Goal: Information Seeking & Learning: Learn about a topic

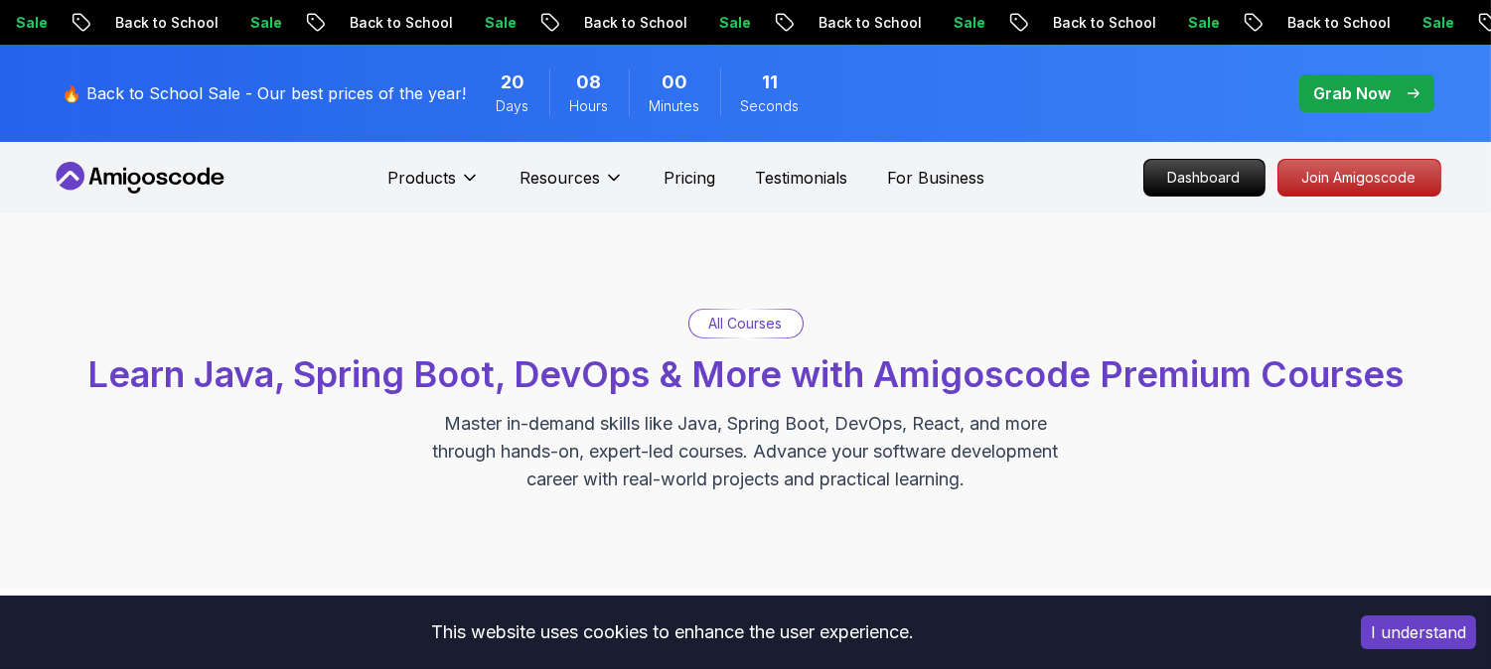
click at [1369, 81] on p "Grab Now" at bounding box center [1352, 93] width 77 height 24
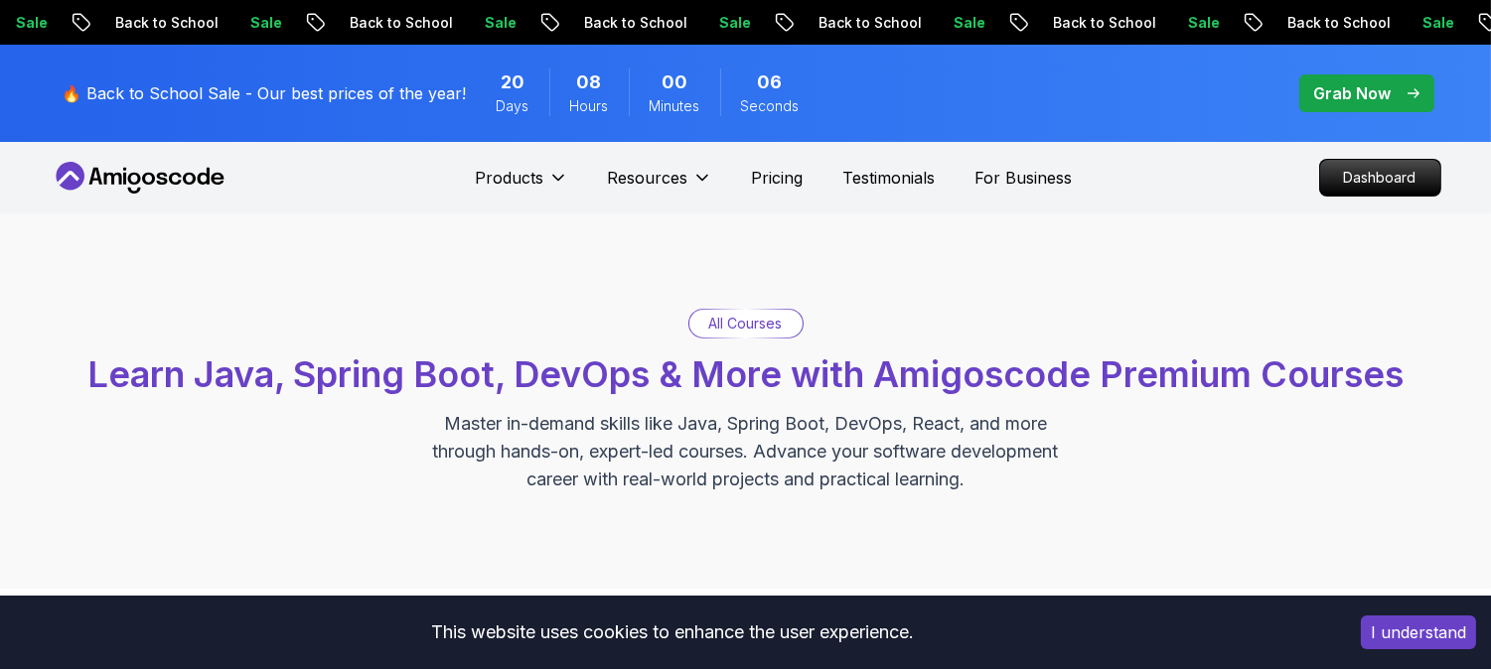
click at [1366, 94] on p "Grab Now" at bounding box center [1352, 93] width 77 height 24
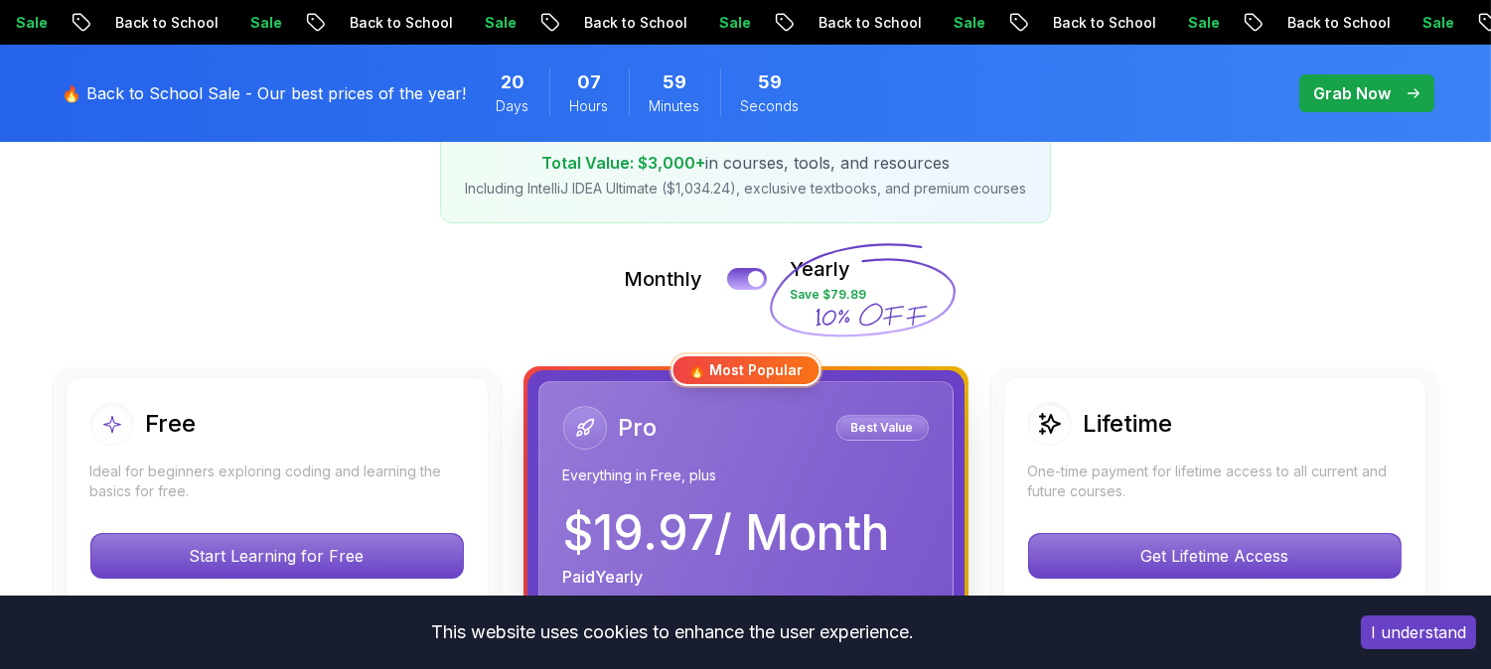
scroll to position [331, 0]
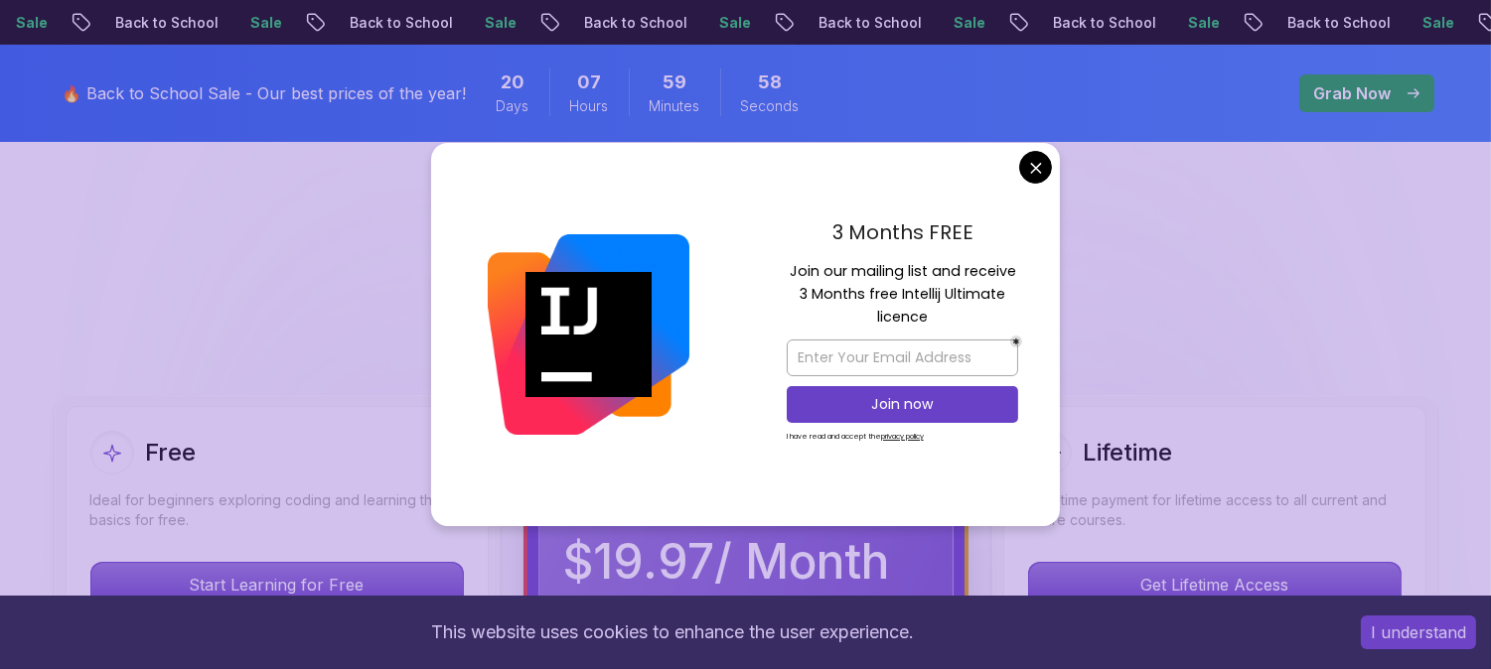
click at [731, 304] on div at bounding box center [588, 334] width 315 height 383
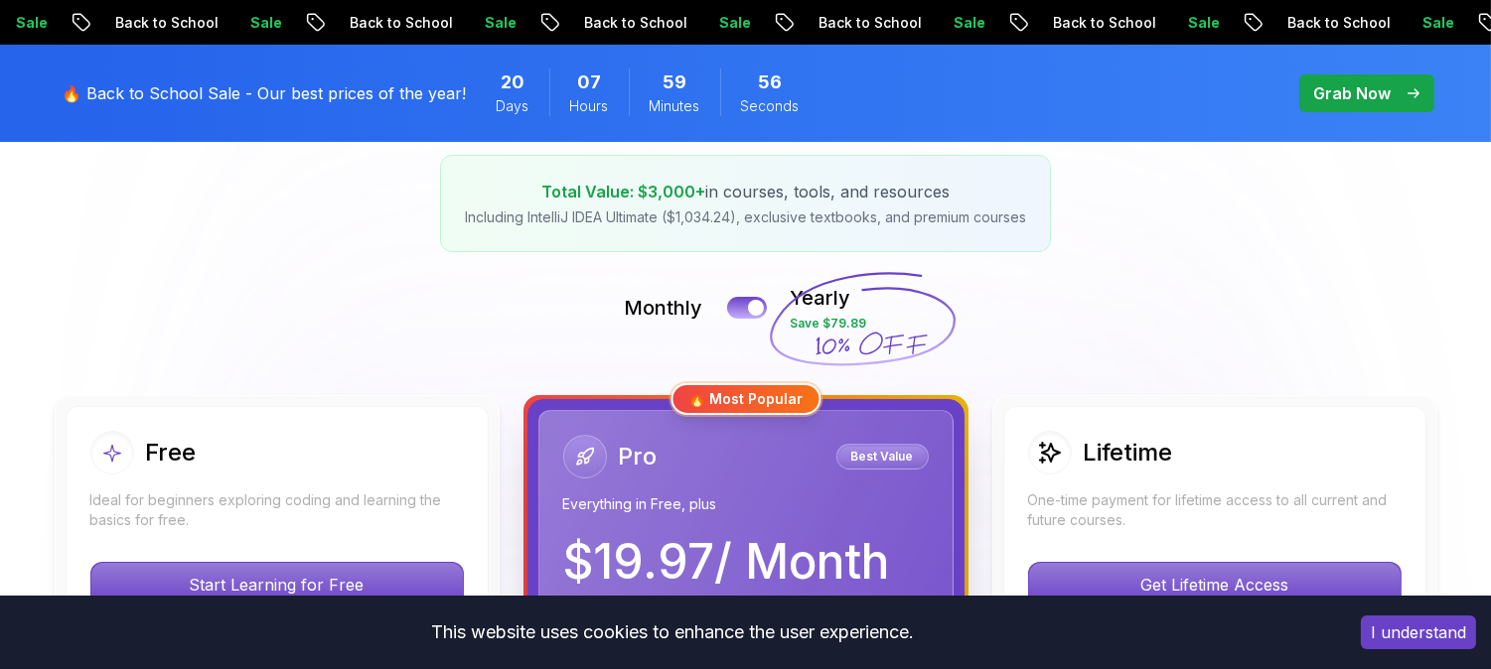
click at [725, 293] on div "Monthly Yearly Save $79.89" at bounding box center [746, 308] width 1391 height 48
click at [758, 301] on div at bounding box center [756, 308] width 17 height 17
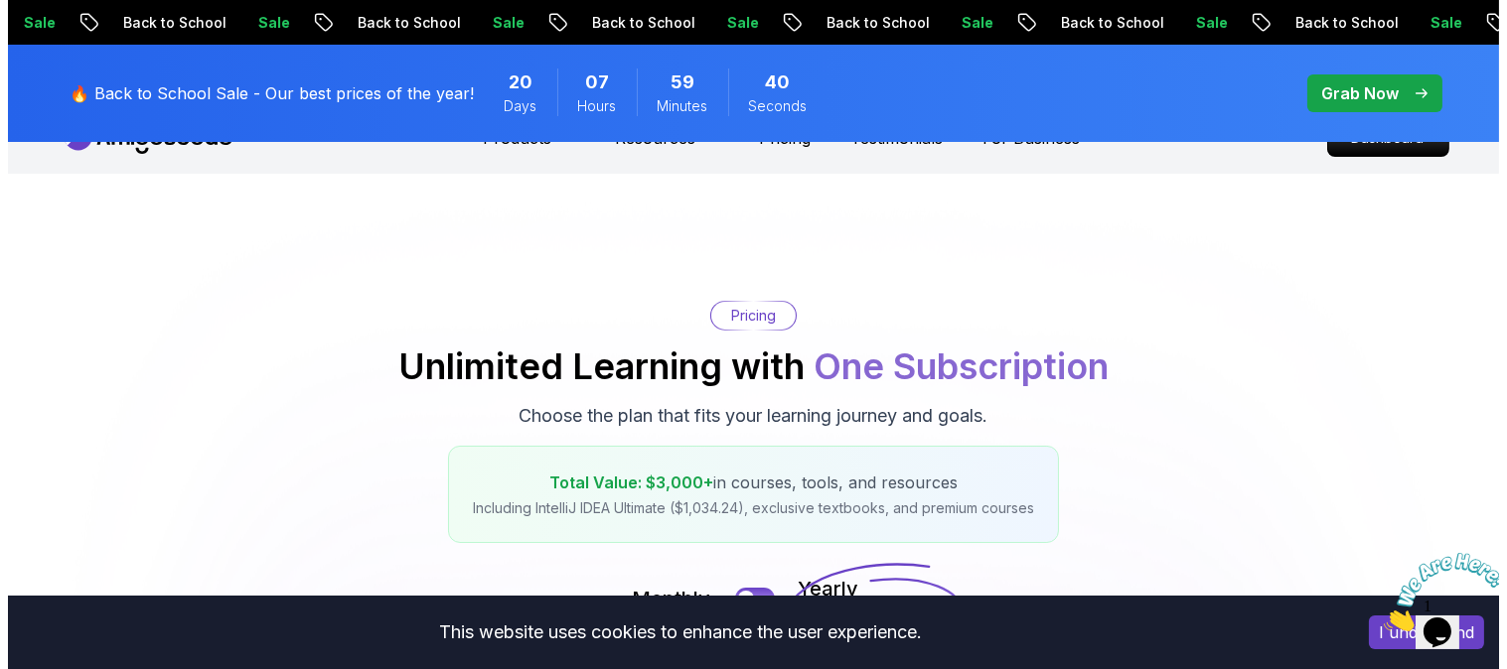
scroll to position [0, 0]
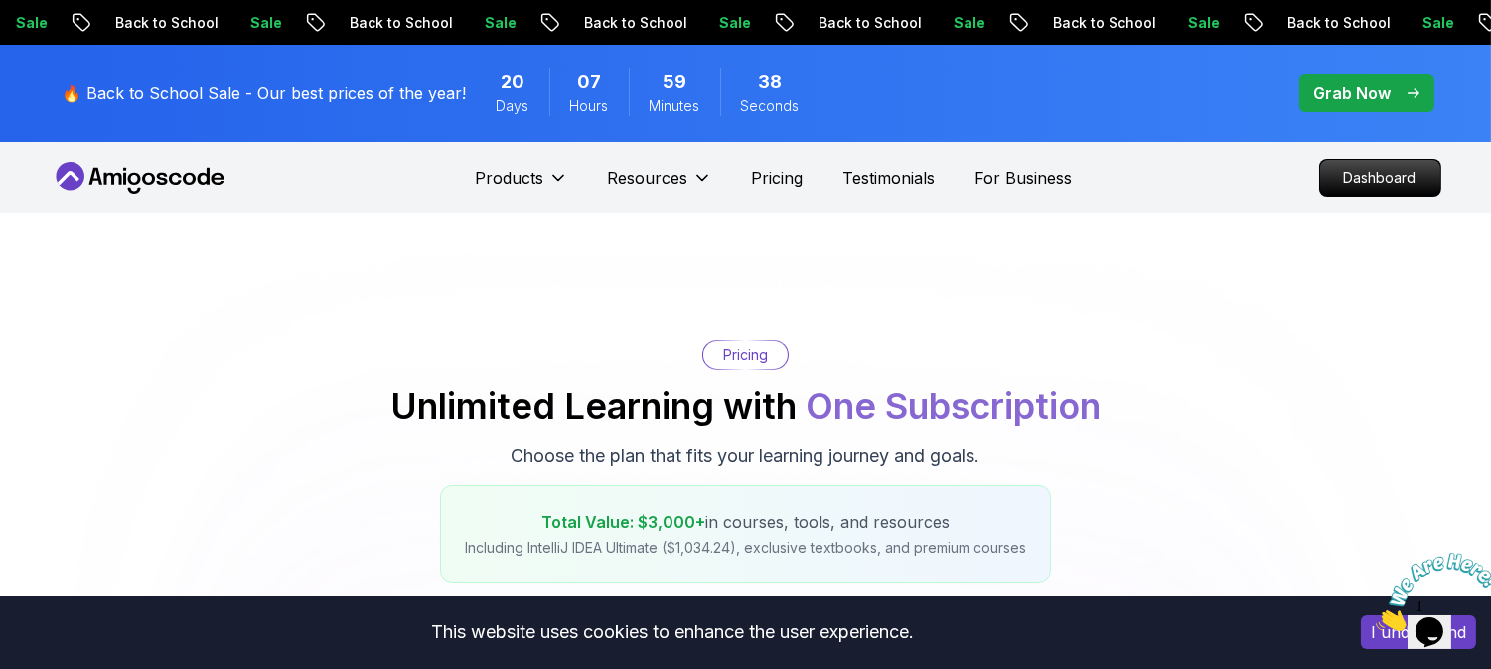
click at [1314, 104] on p "Grab Now" at bounding box center [1352, 93] width 77 height 24
click at [1352, 175] on p "Dashboard" at bounding box center [1380, 178] width 114 height 34
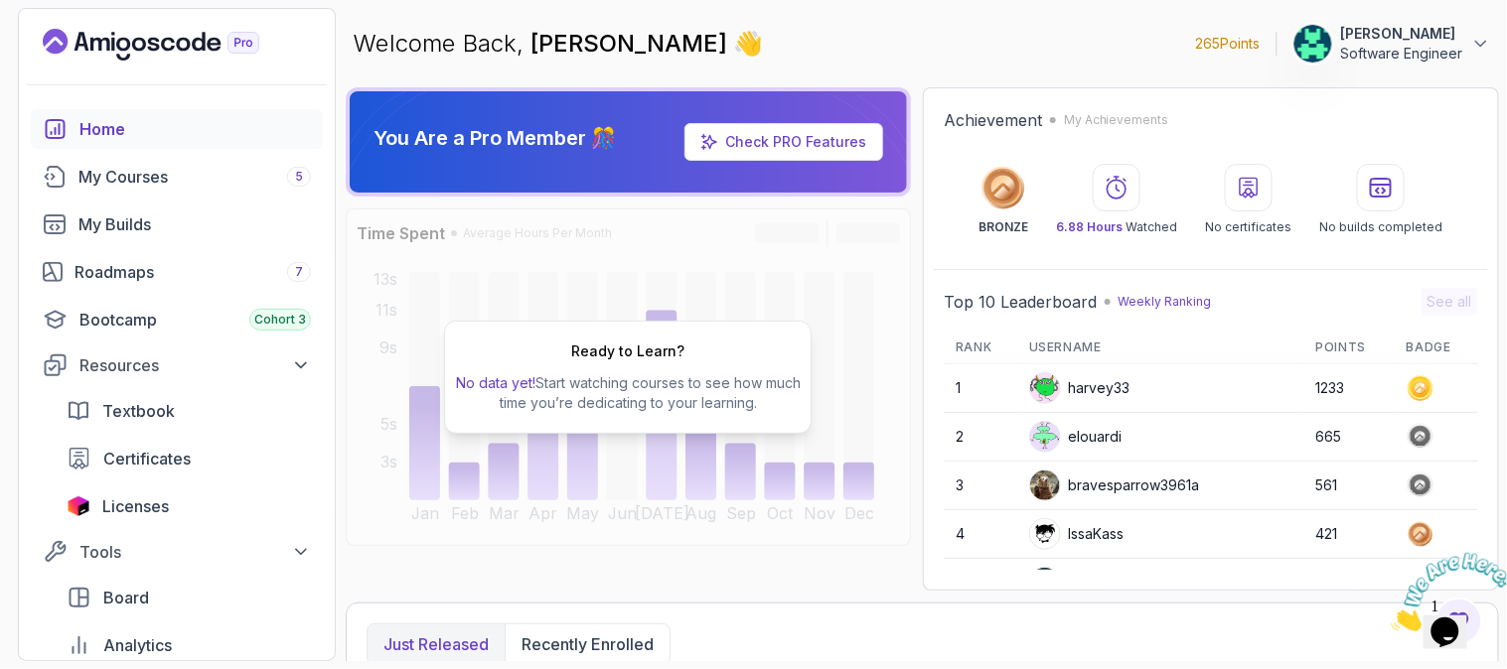
click at [1432, 40] on p "Anthony Kikoti" at bounding box center [1402, 34] width 122 height 20
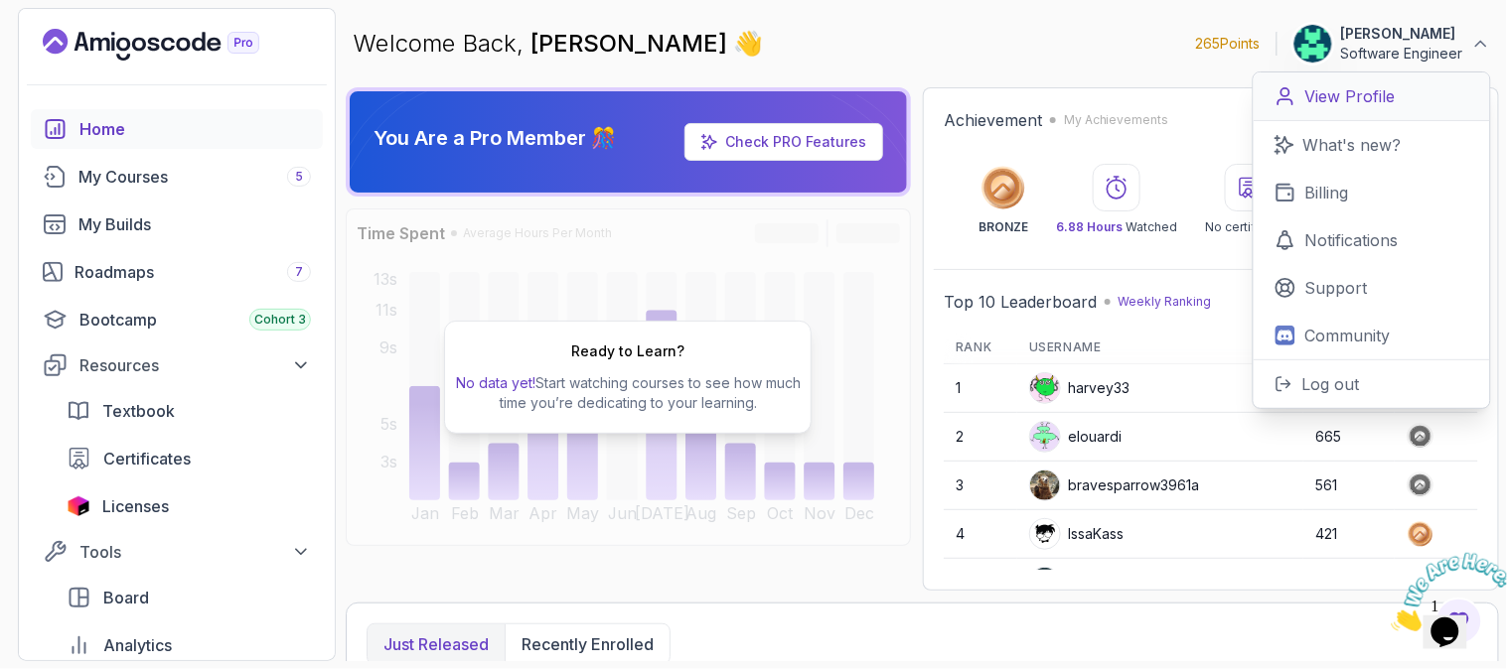
click at [1354, 102] on p "View Profile" at bounding box center [1350, 96] width 90 height 24
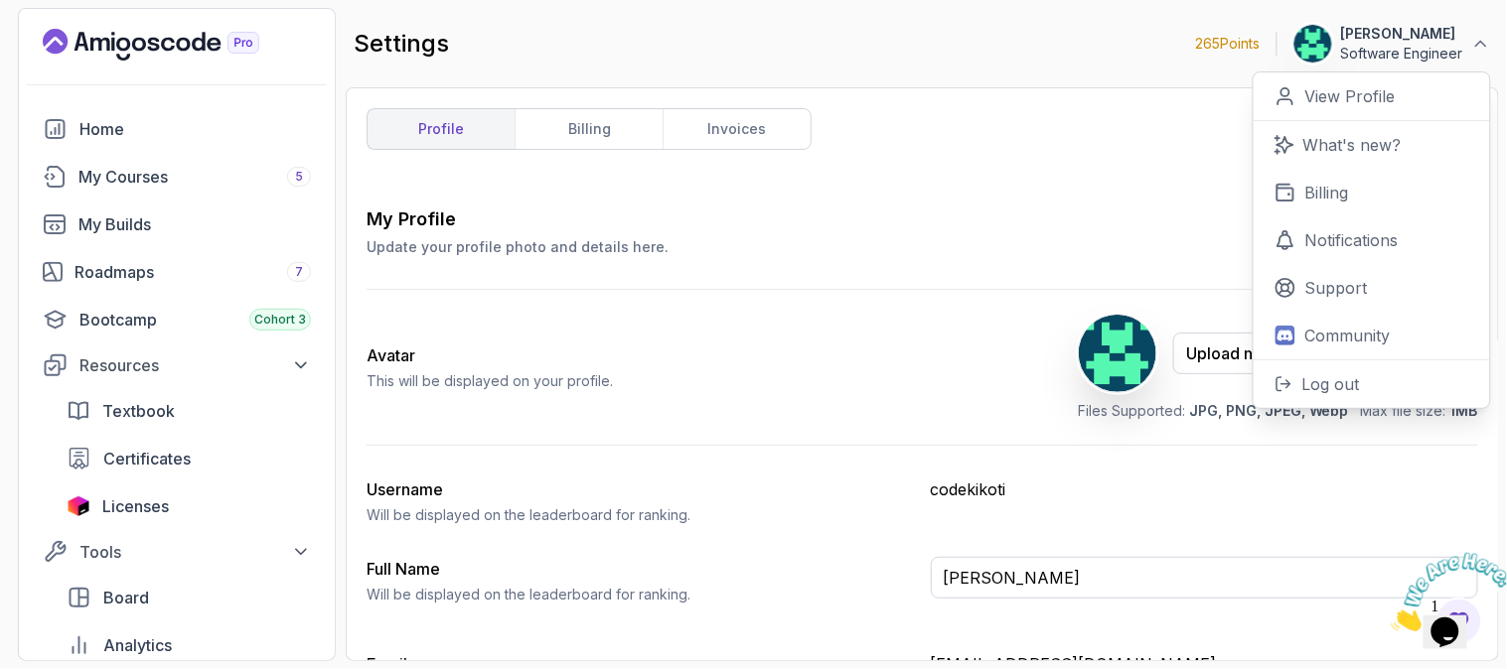
click at [1098, 82] on main "settings 265 Points Anthony Kikoti Software Engineer 0 Points View Profile What…" at bounding box center [922, 335] width 1153 height 654
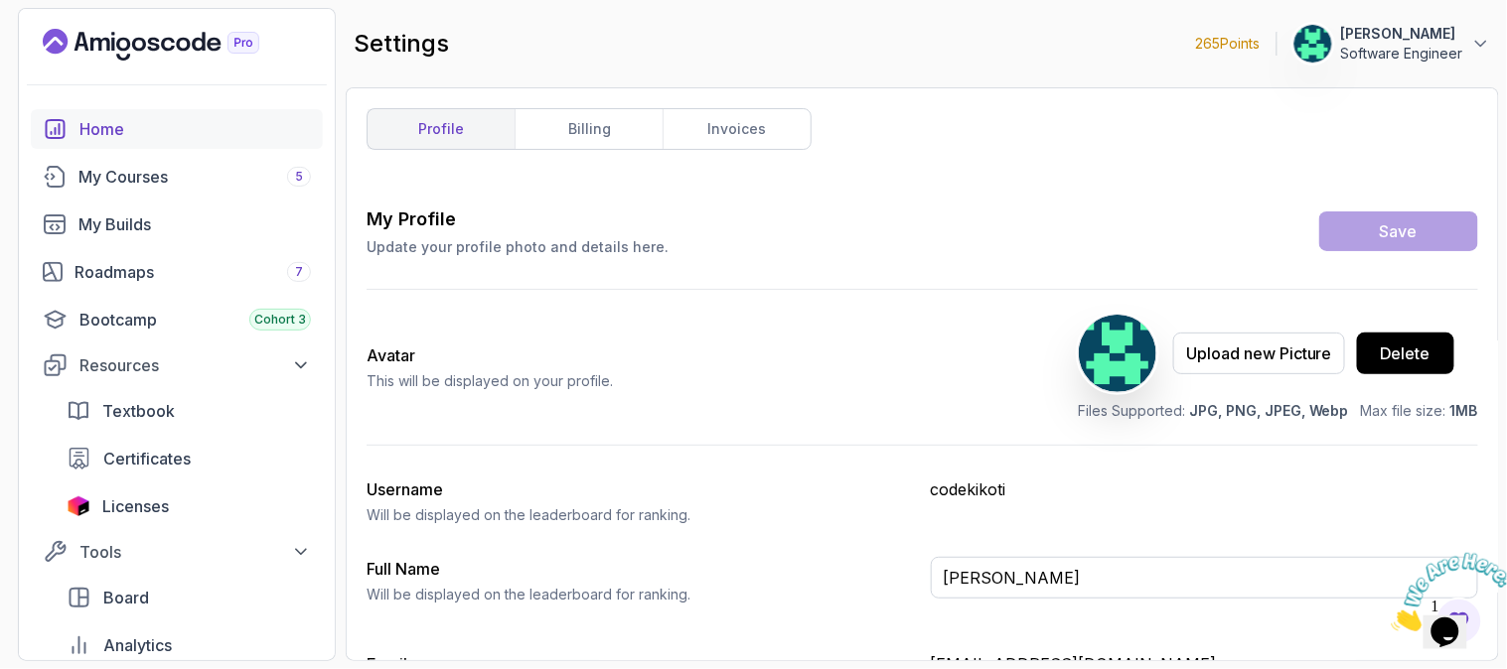
click at [318, 135] on link "Home" at bounding box center [177, 129] width 292 height 40
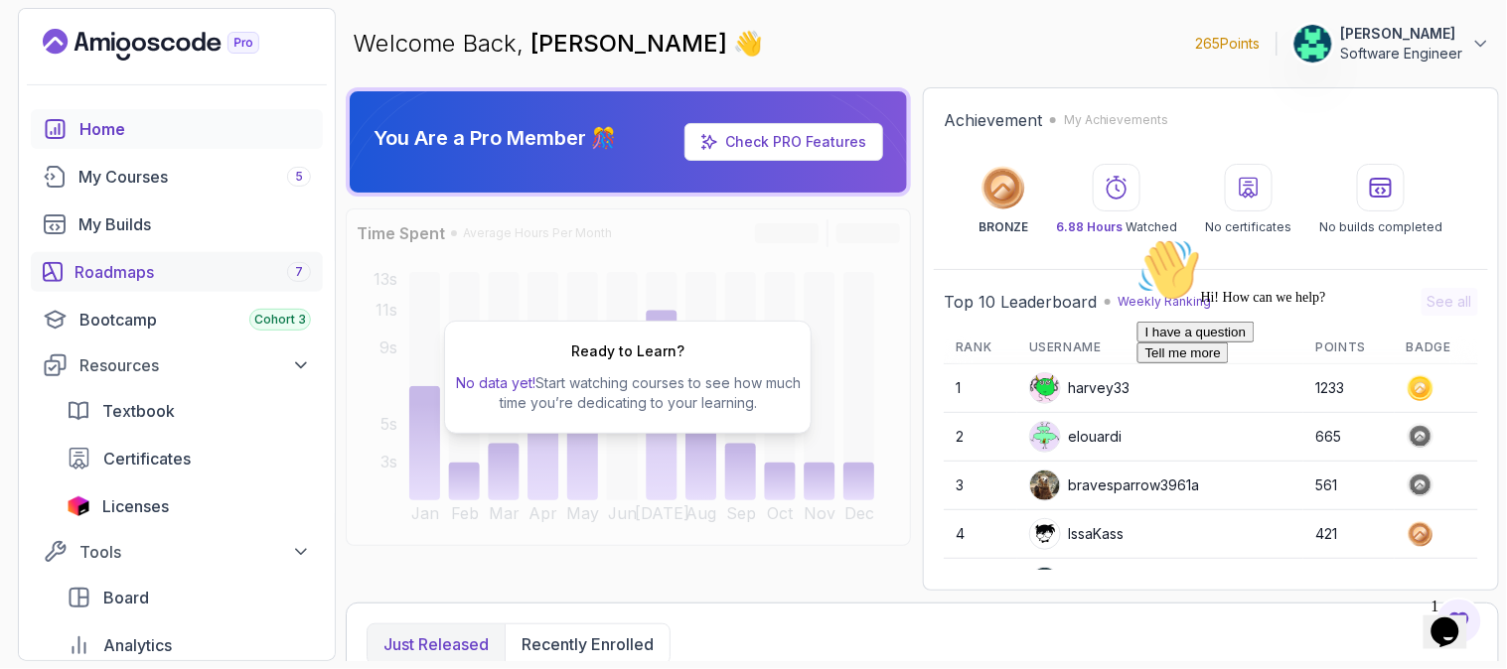
click at [200, 280] on div "Roadmaps 7" at bounding box center [192, 272] width 236 height 24
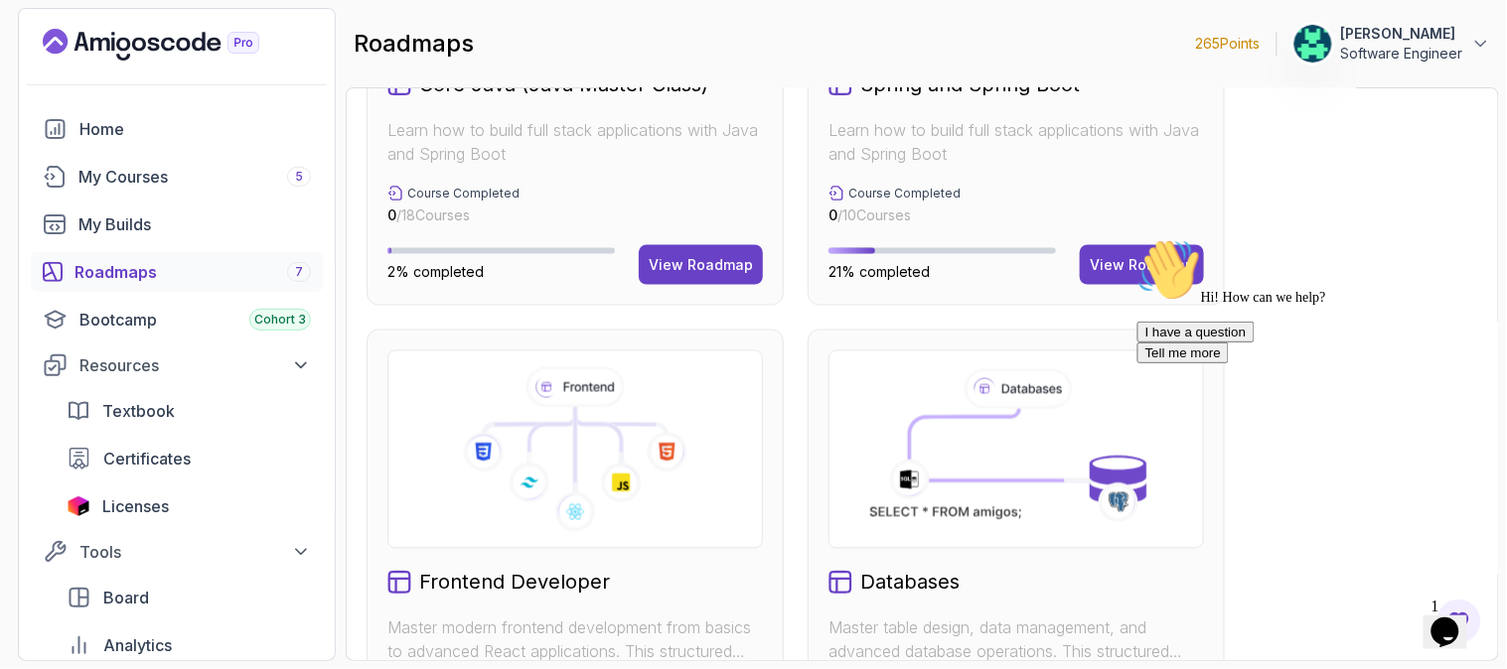
scroll to position [554, 0]
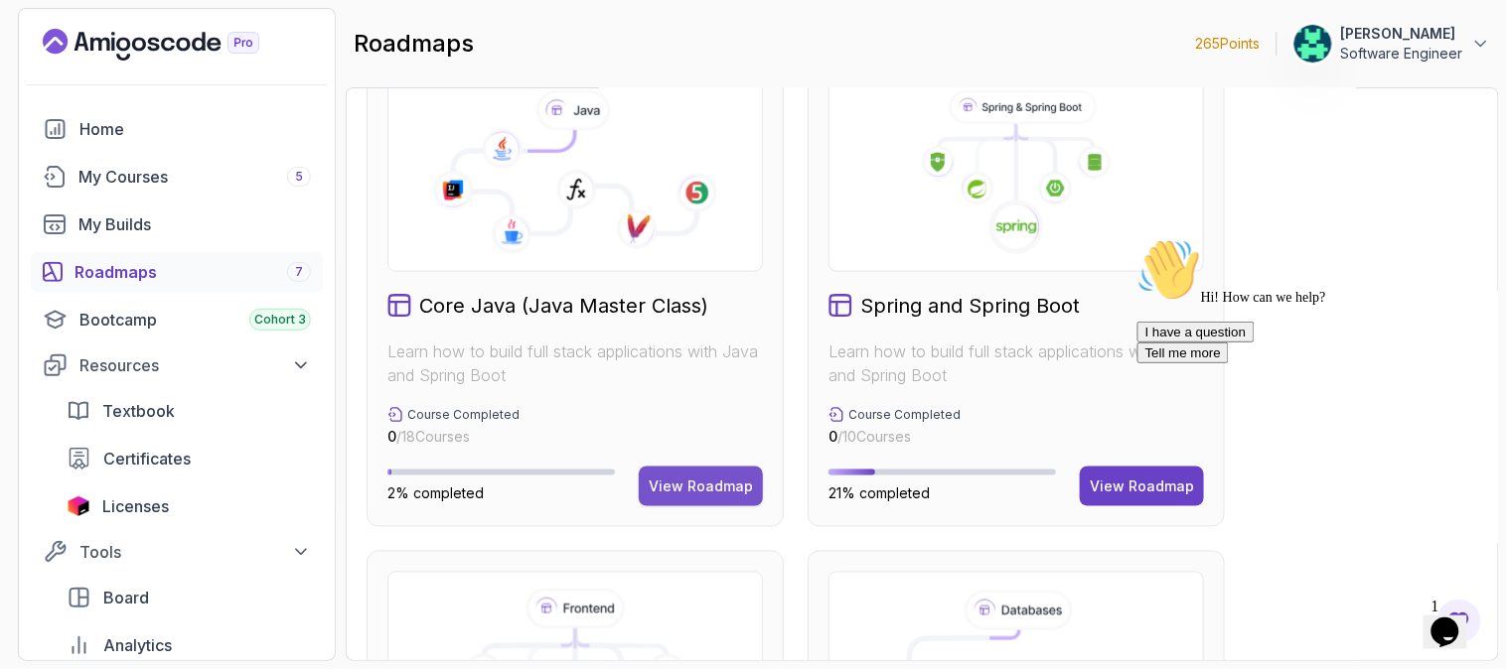
click at [690, 478] on div "View Roadmap" at bounding box center [701, 487] width 104 height 20
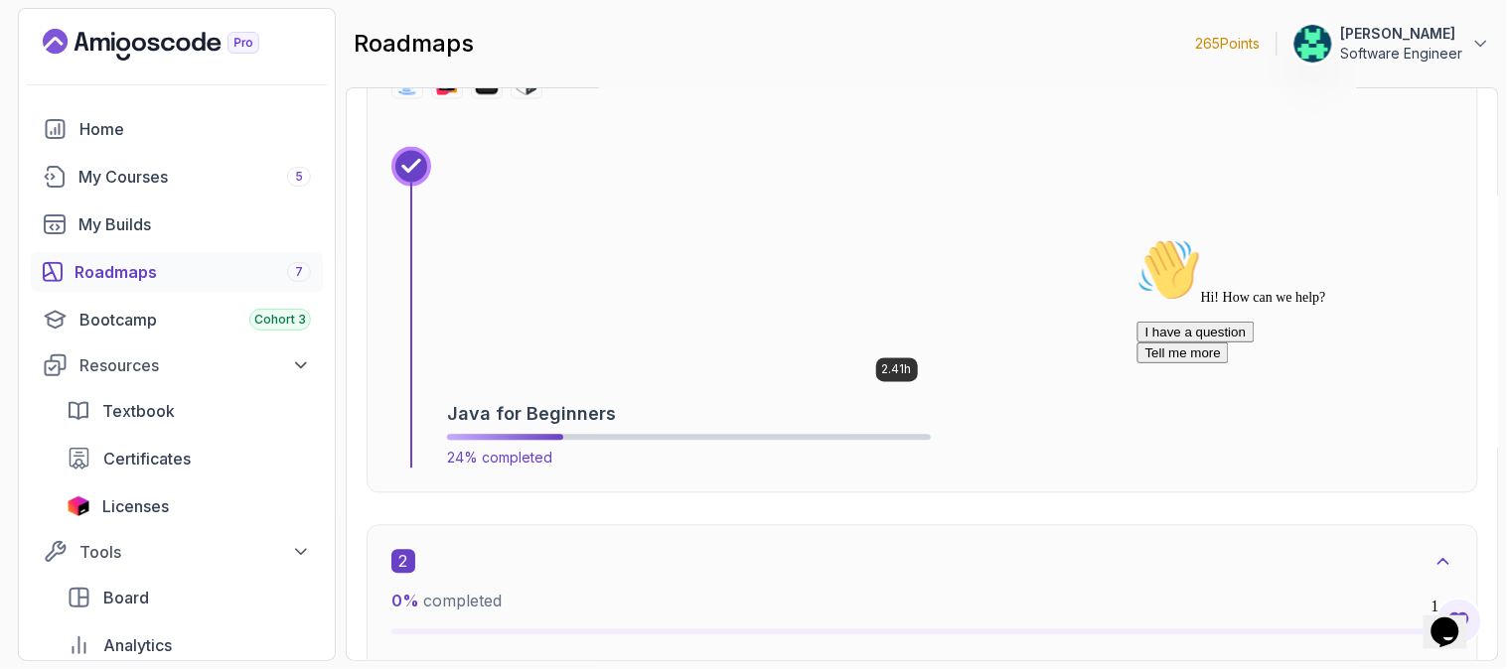
scroll to position [1013, 0]
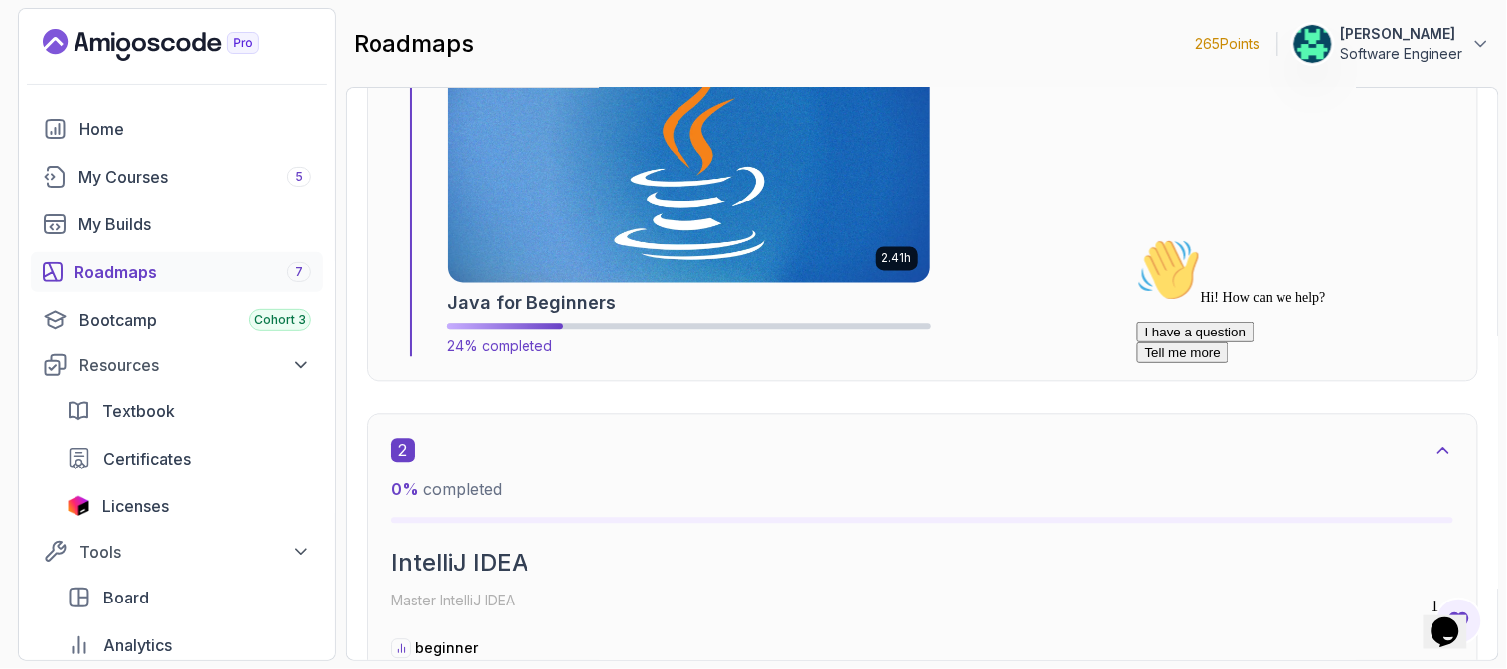
click at [617, 239] on img at bounding box center [689, 160] width 506 height 258
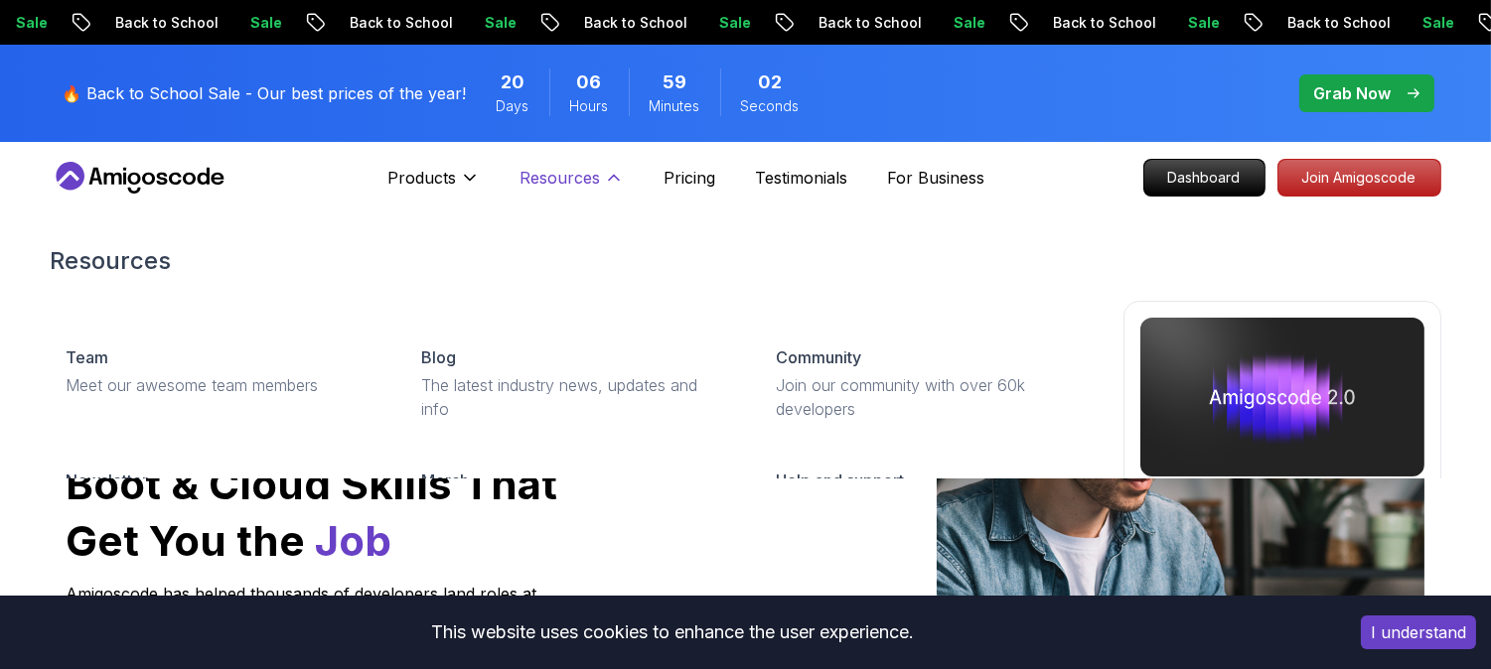
click at [598, 181] on p "Resources" at bounding box center [559, 178] width 80 height 24
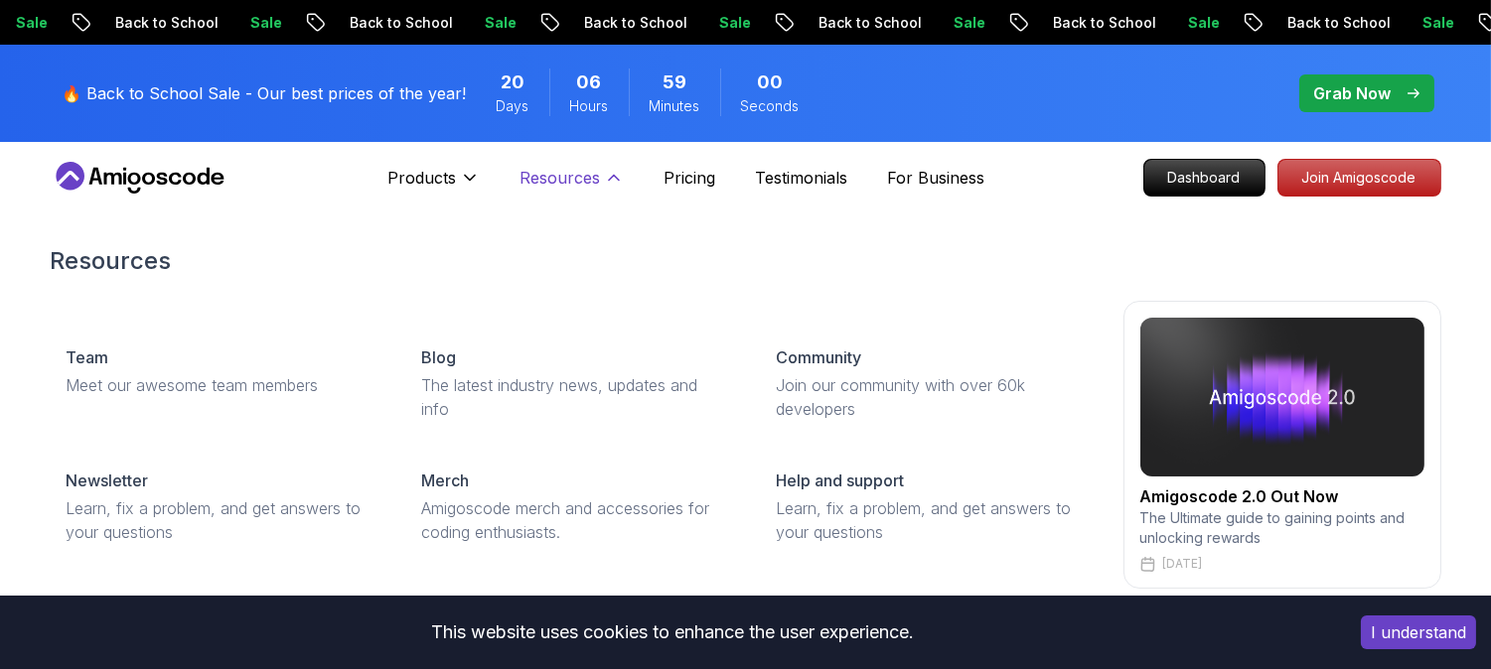
click at [592, 181] on p "Resources" at bounding box center [559, 178] width 80 height 24
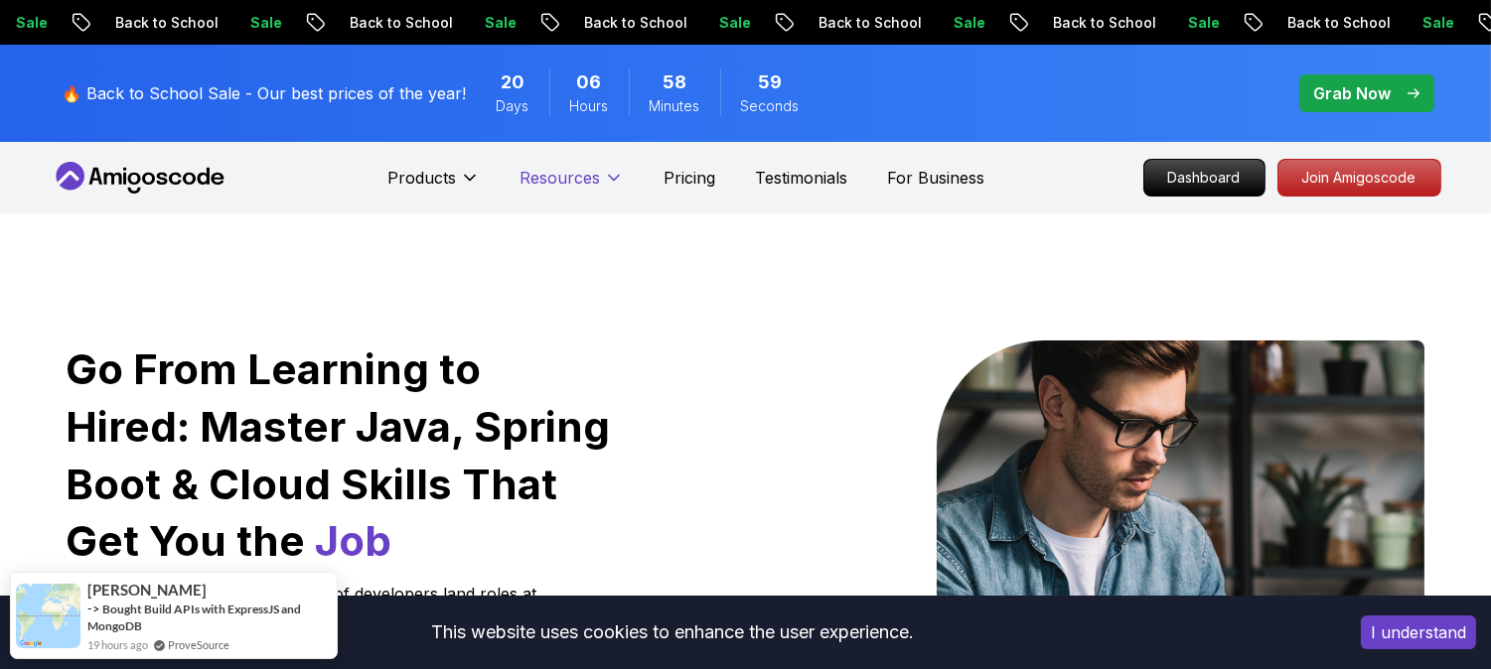
click at [601, 174] on button "Resources" at bounding box center [571, 186] width 104 height 40
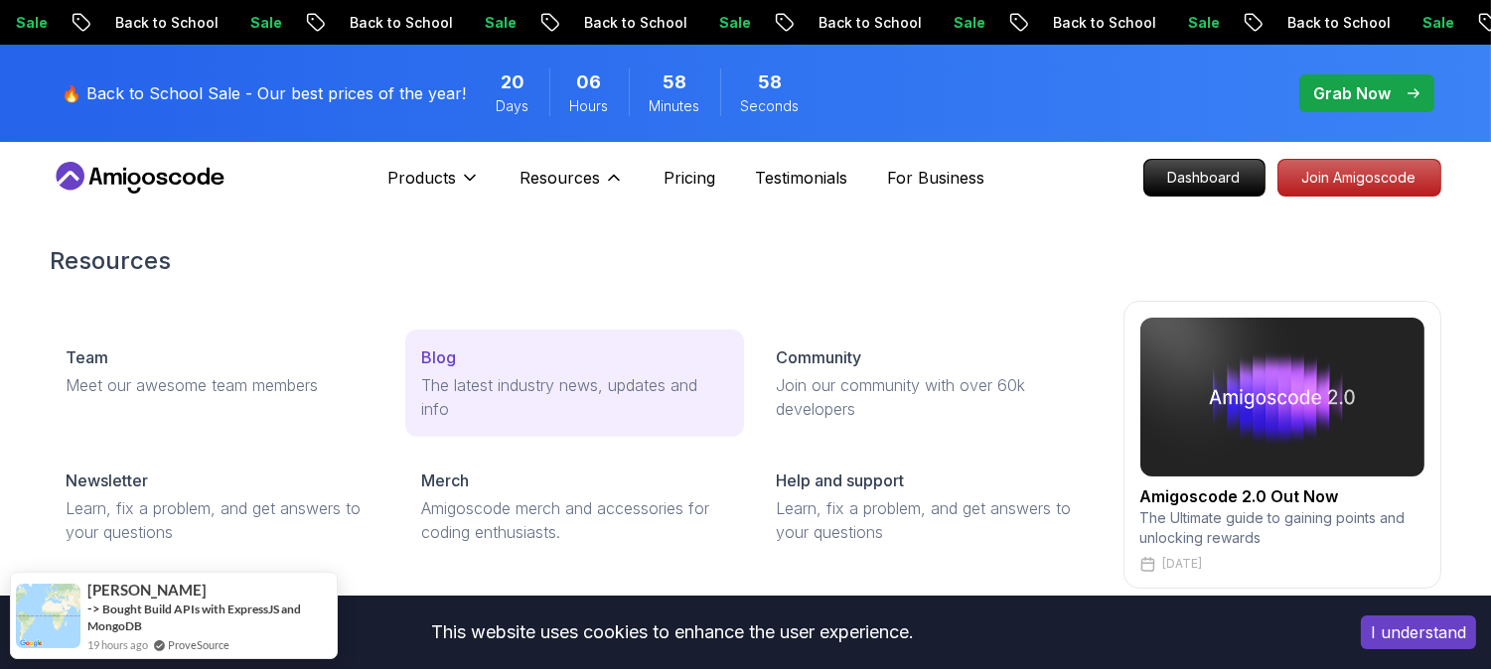
click at [461, 354] on div "Blog" at bounding box center [574, 358] width 307 height 24
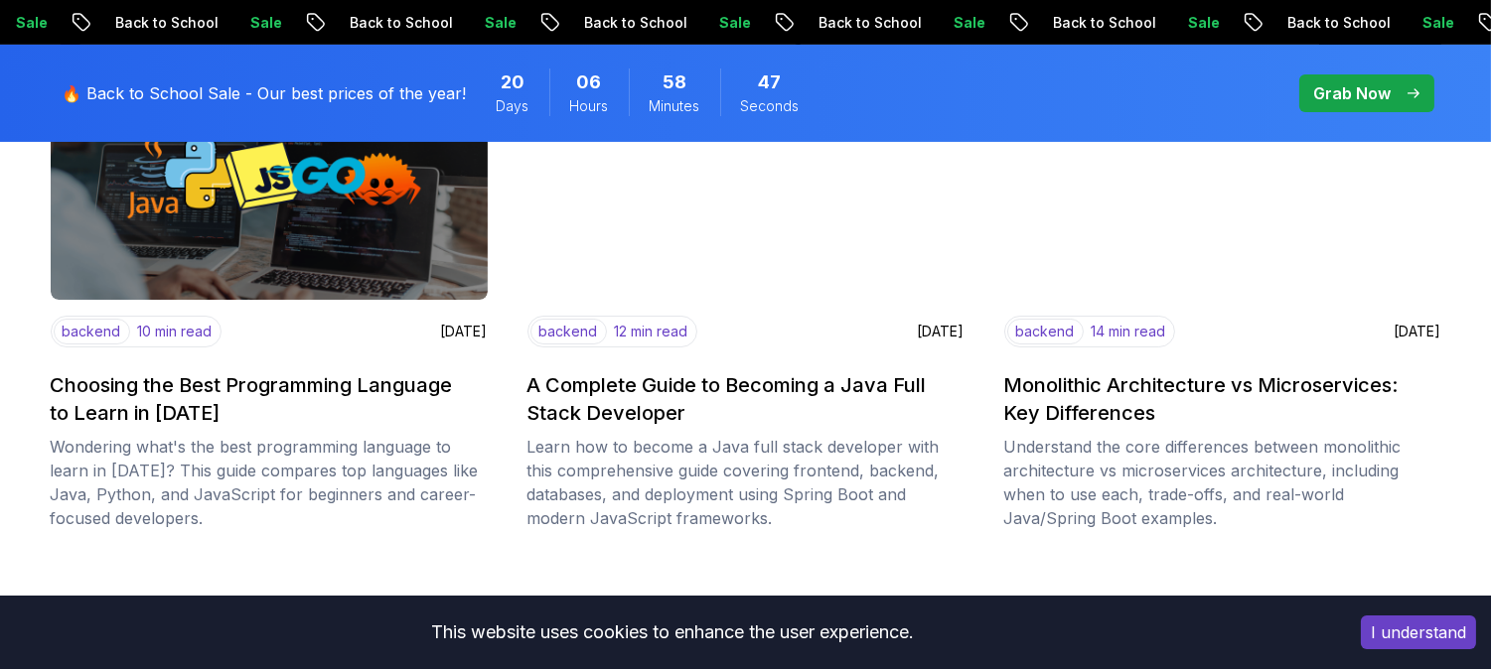
scroll to position [993, 0]
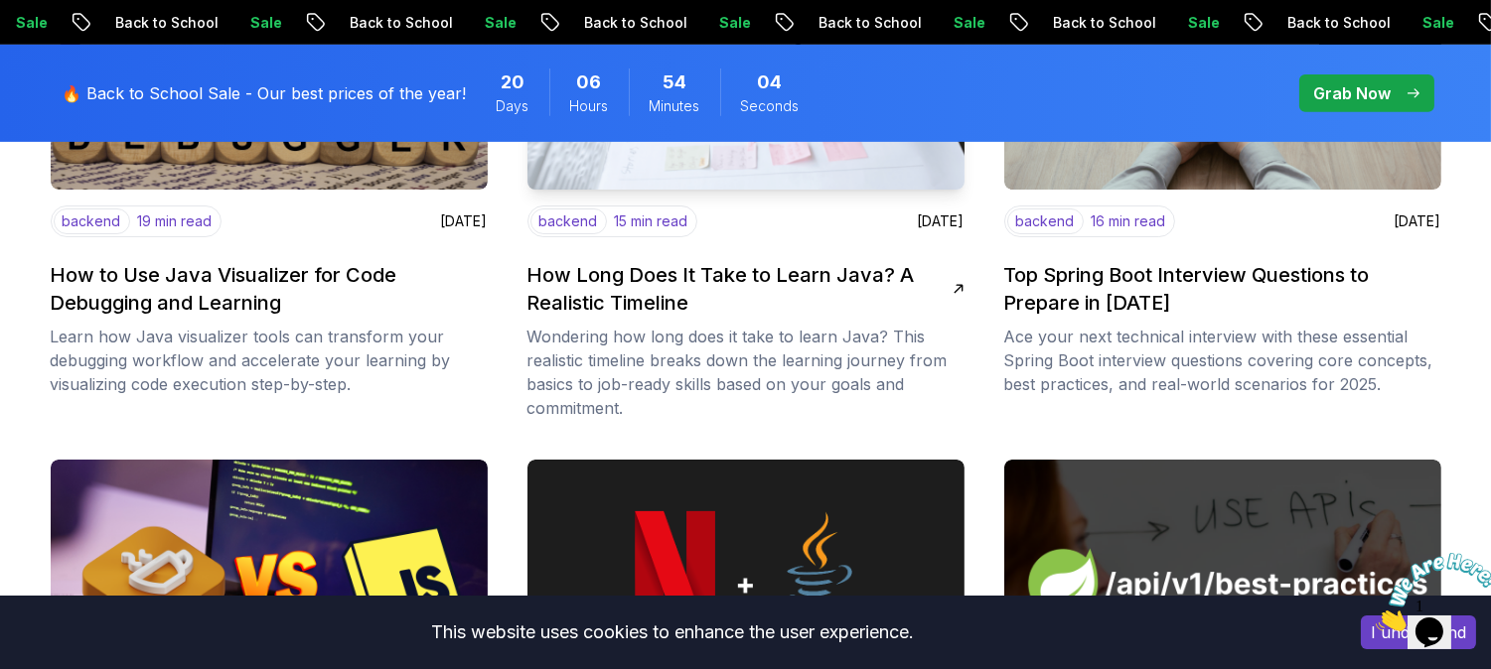
scroll to position [1545, 0]
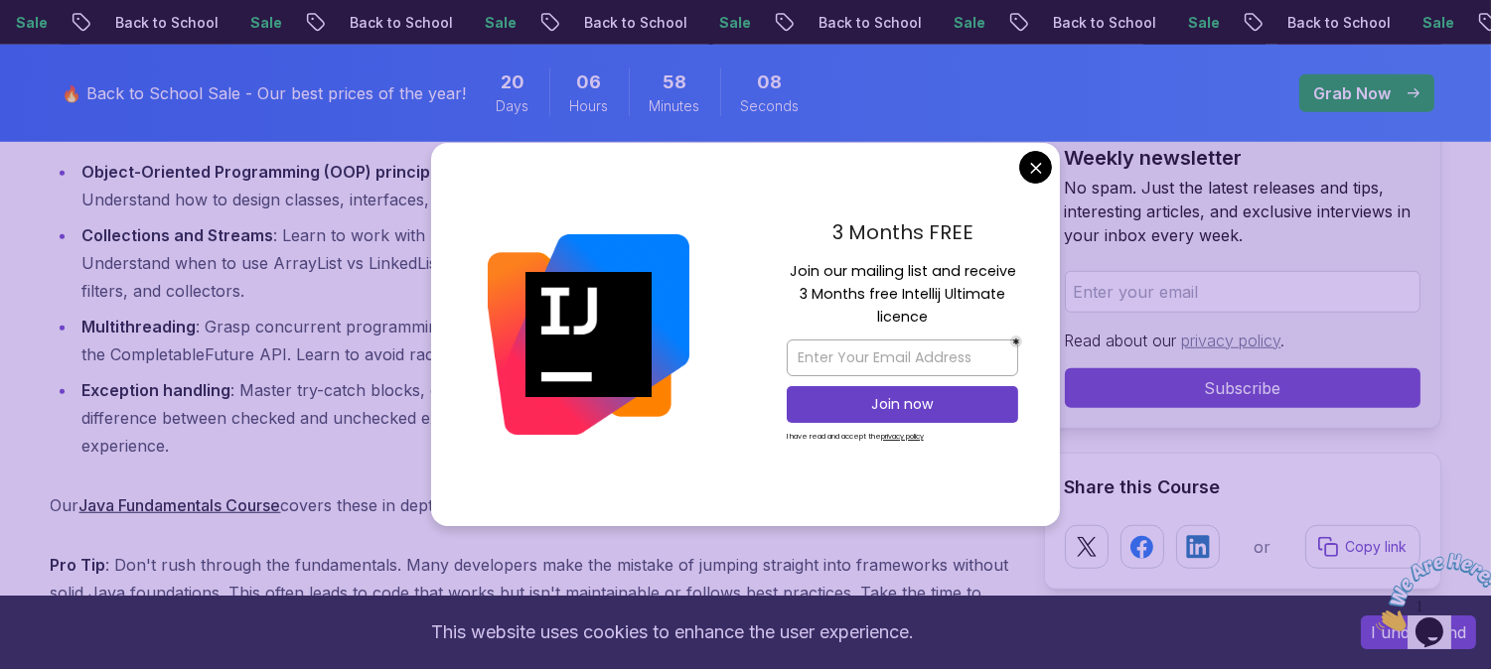
scroll to position [2980, 0]
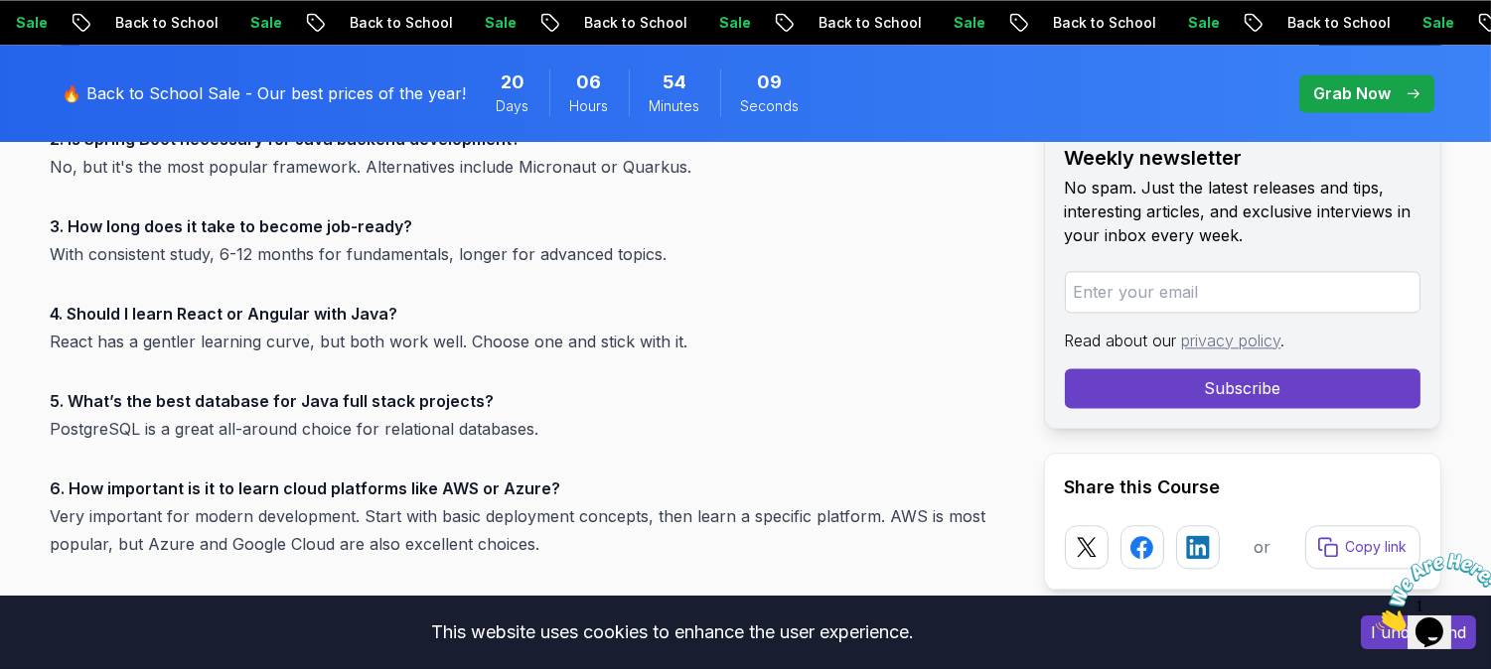
scroll to position [7946, 0]
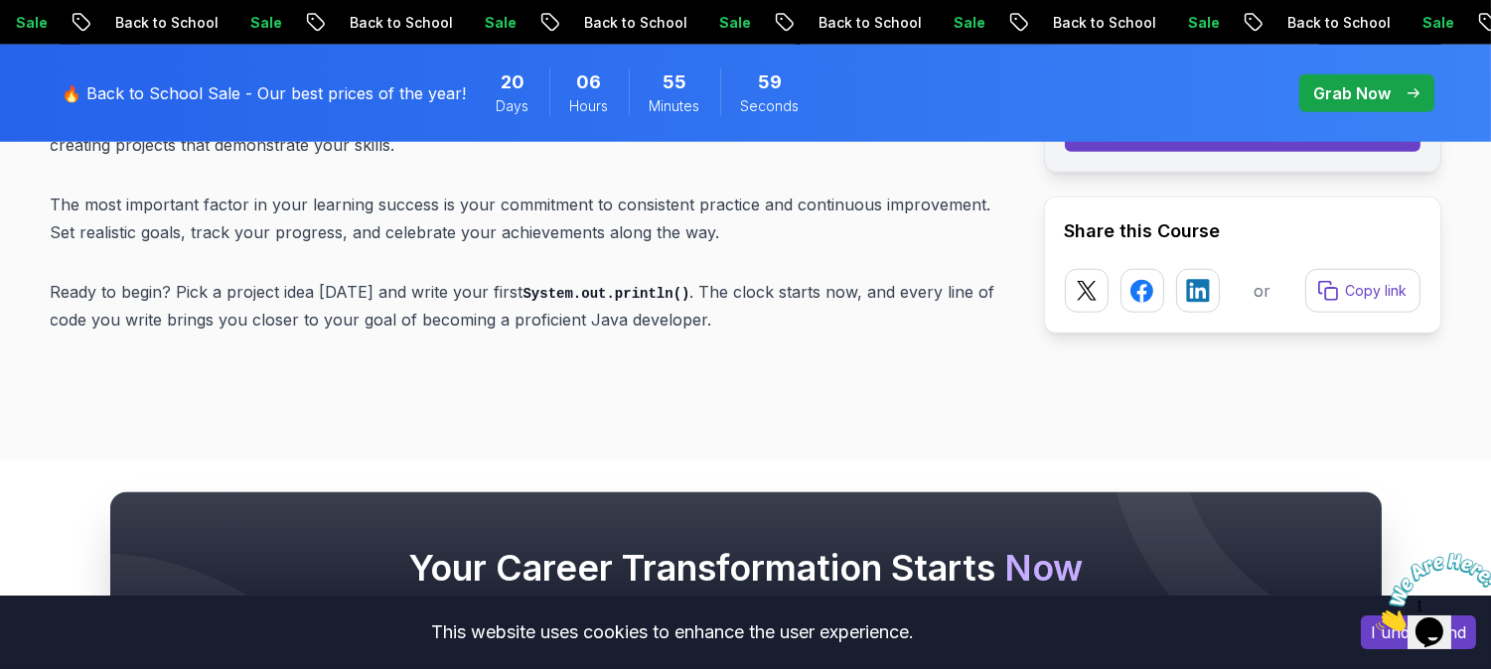
scroll to position [16664, 0]
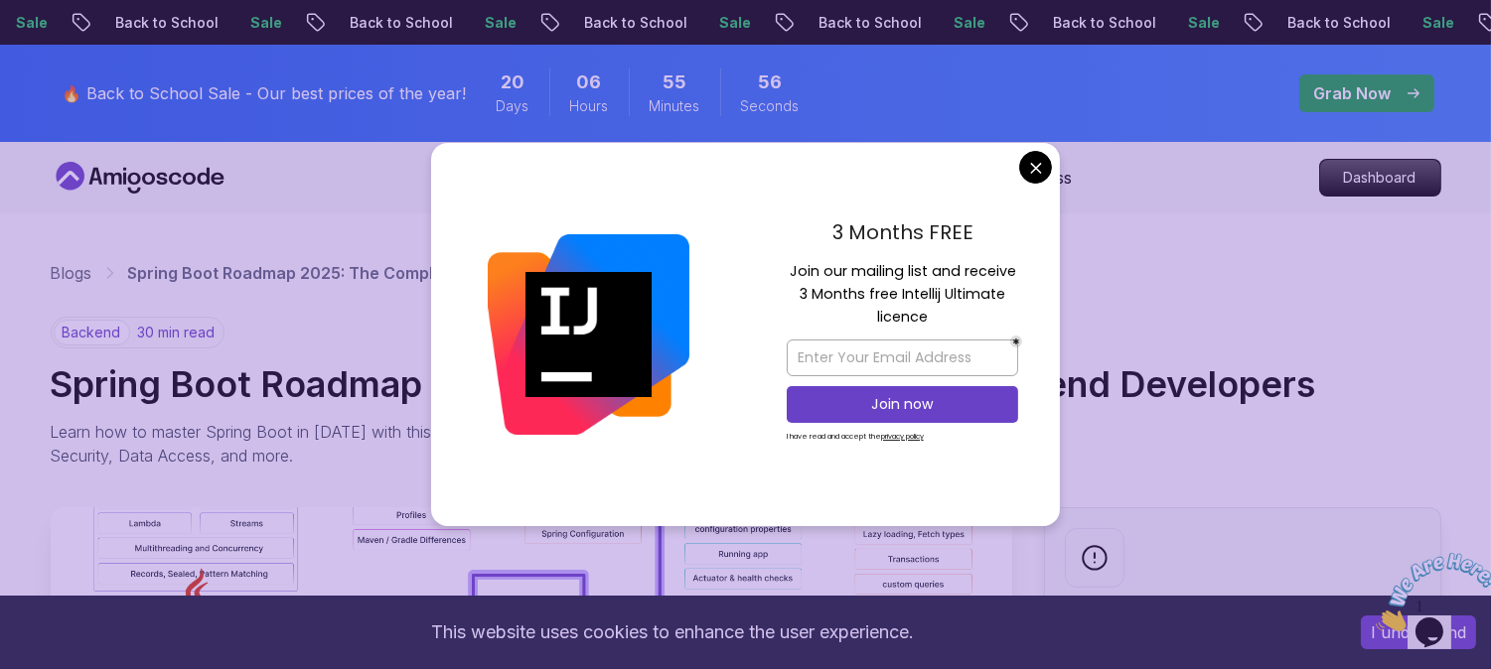
click at [1030, 149] on div "3 Months FREE Join our mailing list and receive 3 Months free Intellij Ultimate…" at bounding box center [902, 334] width 315 height 383
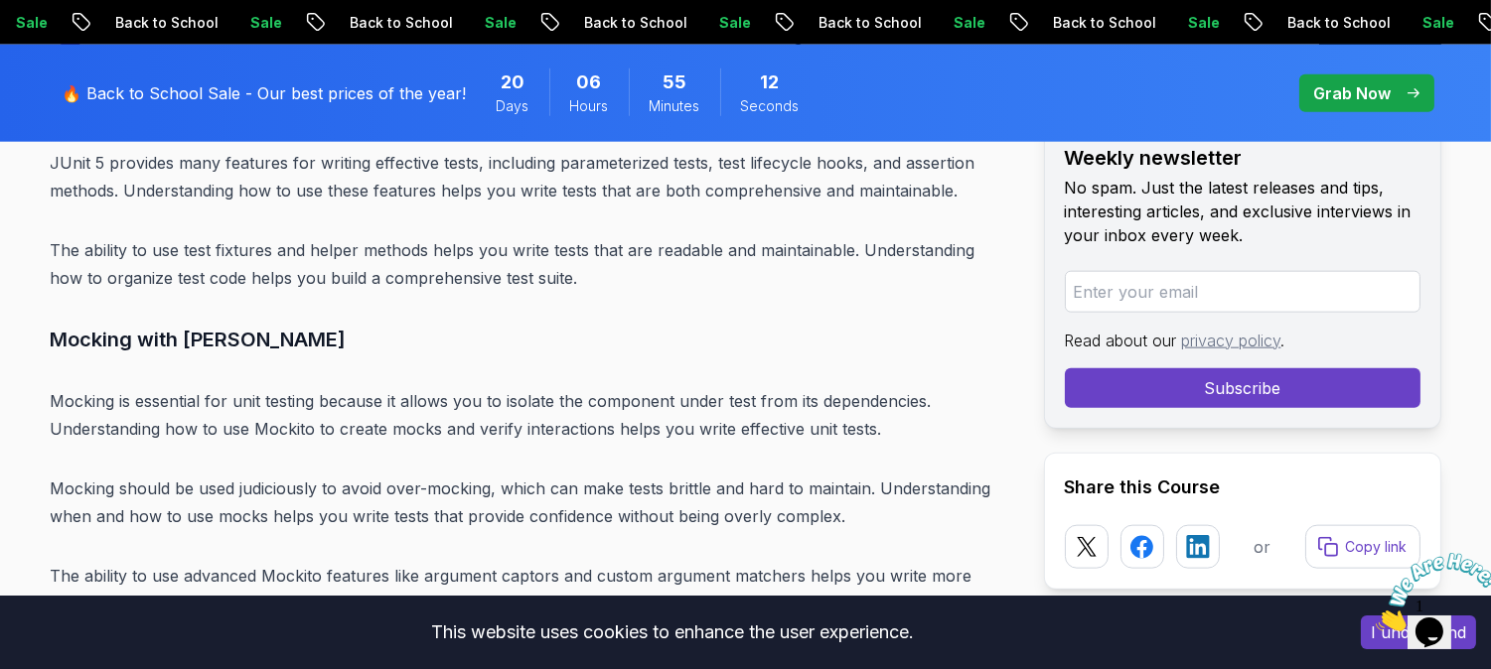
scroll to position [17768, 0]
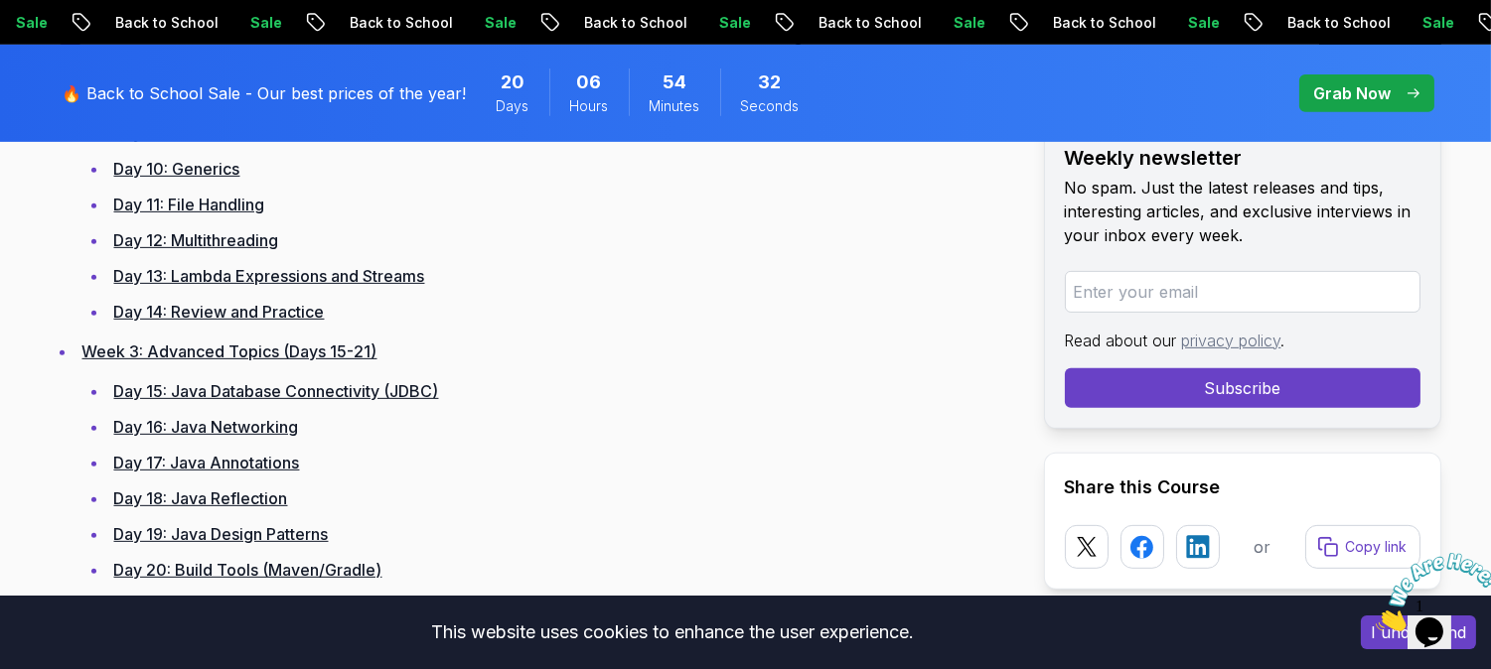
scroll to position [1571, 0]
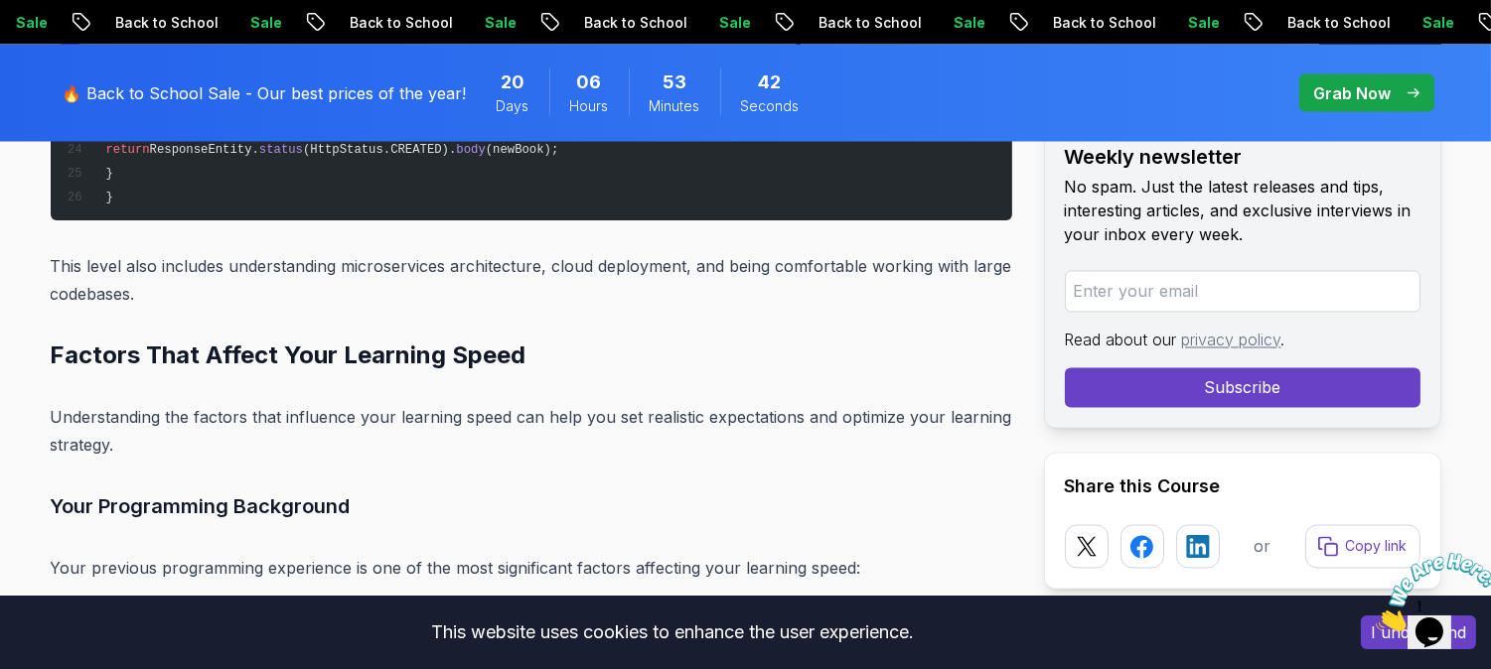
scroll to position [6732, 0]
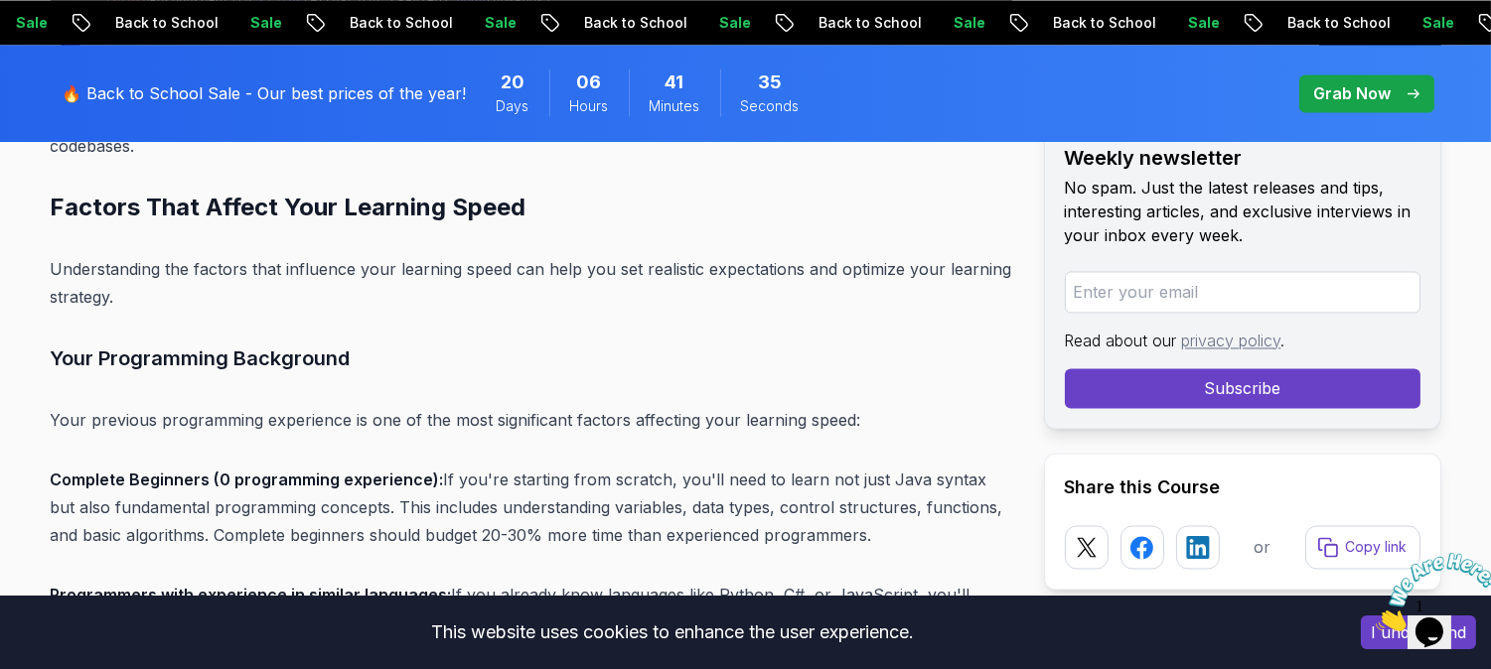
drag, startPoint x: 1026, startPoint y: 172, endPoint x: 1050, endPoint y: 196, distance: 33.7
